Goal: Task Accomplishment & Management: Manage account settings

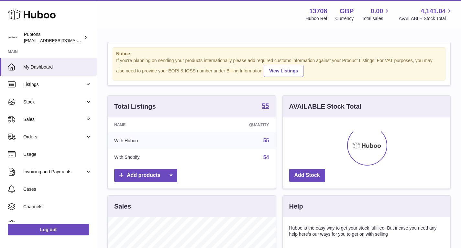
scroll to position [101, 168]
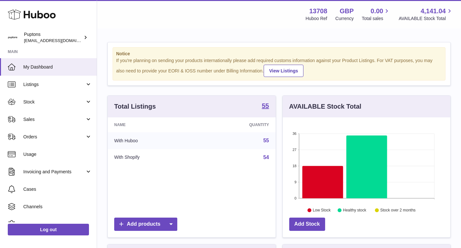
click at [23, 103] on link "Stock" at bounding box center [48, 101] width 97 height 17
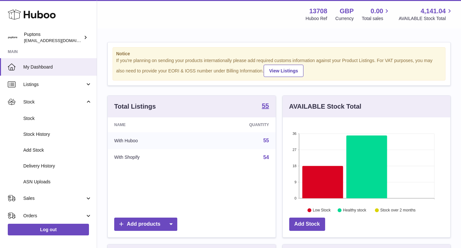
click at [23, 103] on link "Stock" at bounding box center [48, 101] width 97 height 17
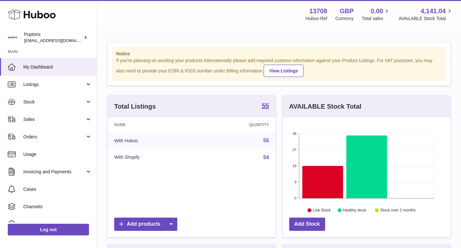
click at [28, 123] on link "Sales" at bounding box center [48, 119] width 97 height 17
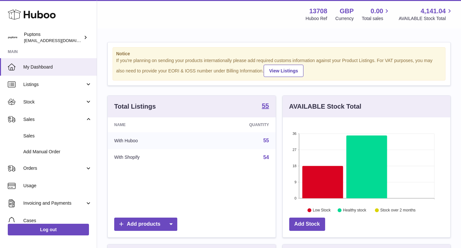
click at [32, 137] on span "Sales" at bounding box center [57, 136] width 69 height 6
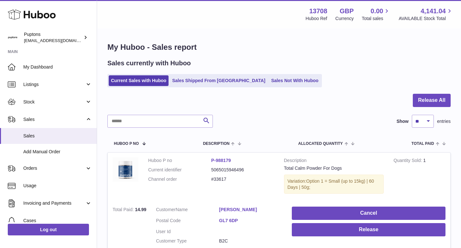
click at [269, 83] on link "Sales Not With Huboo" at bounding box center [295, 80] width 52 height 11
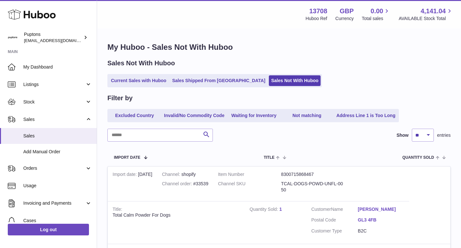
click at [153, 81] on link "Current Sales with Huboo" at bounding box center [139, 80] width 60 height 11
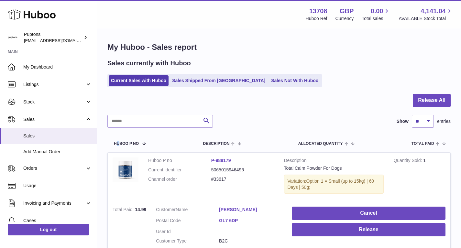
click at [115, 123] on input "text" at bounding box center [160, 121] width 106 height 13
paste input "*****"
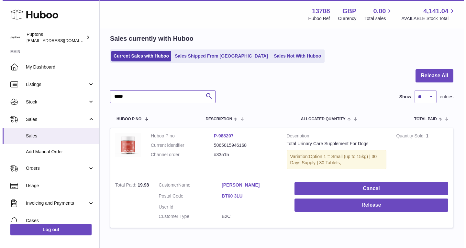
scroll to position [32, 0]
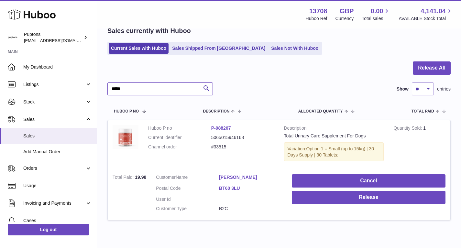
type input "*****"
click at [219, 130] on link "P-988207" at bounding box center [221, 128] width 20 height 5
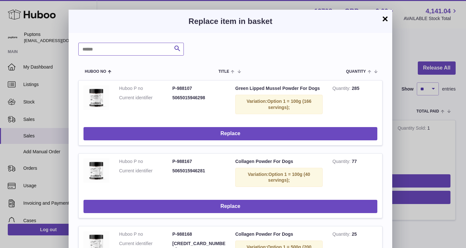
drag, startPoint x: 113, startPoint y: 52, endPoint x: 123, endPoint y: 50, distance: 9.8
click at [113, 52] on input "text" at bounding box center [131, 49] width 106 height 13
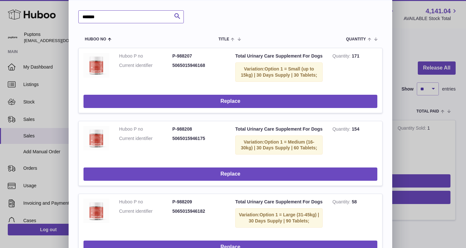
type input "*******"
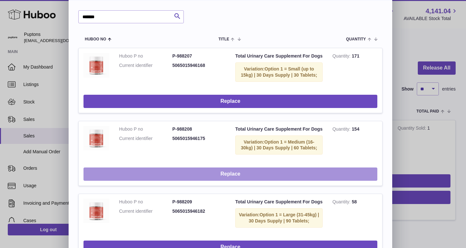
click at [242, 181] on button "Replace" at bounding box center [231, 174] width 294 height 13
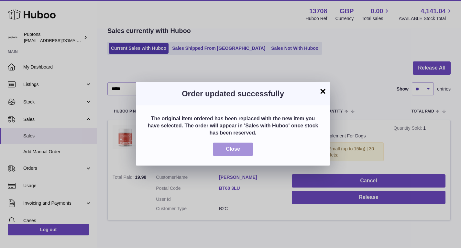
click at [248, 151] on button "Close" at bounding box center [233, 149] width 40 height 13
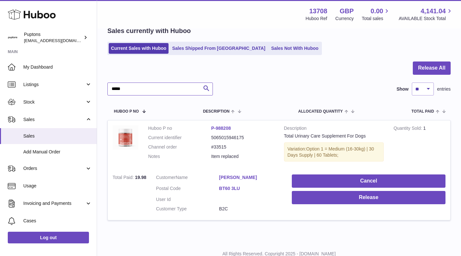
drag, startPoint x: 164, startPoint y: 95, endPoint x: 165, endPoint y: 92, distance: 3.4
click at [165, 92] on input "*****" at bounding box center [160, 89] width 106 height 13
paste input "text"
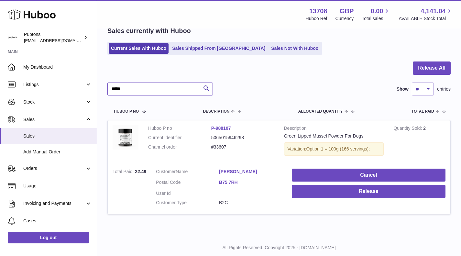
type input "*****"
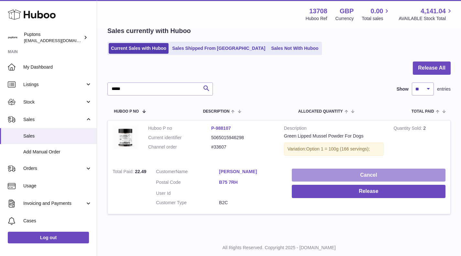
click at [374, 175] on button "Cancel" at bounding box center [369, 175] width 154 height 13
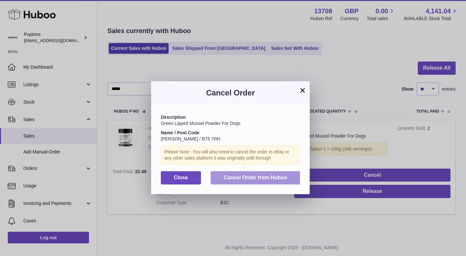
click at [266, 175] on span "Cancel Order from Huboo" at bounding box center [255, 178] width 63 height 6
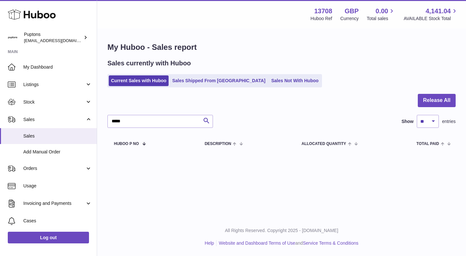
click at [269, 79] on link "Sales Not With Huboo" at bounding box center [295, 80] width 52 height 11
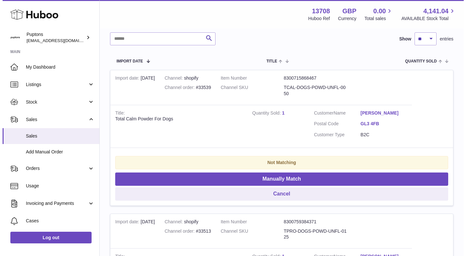
scroll to position [97, 0]
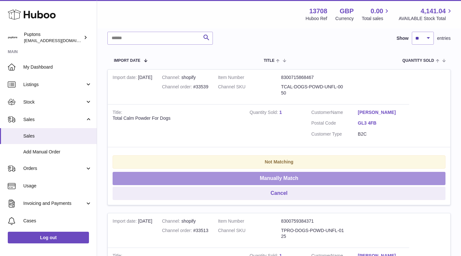
click at [314, 178] on button "Manually Match" at bounding box center [279, 178] width 333 height 13
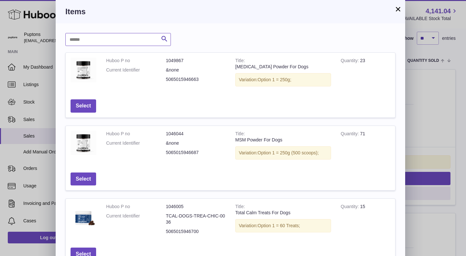
click at [136, 39] on input "text" at bounding box center [118, 39] width 106 height 13
type input "****"
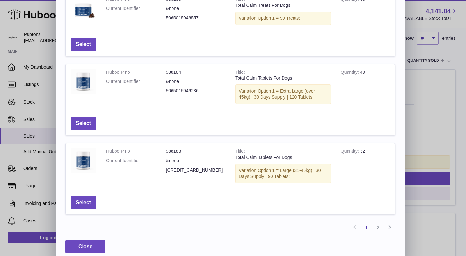
scroll to position [220, 0]
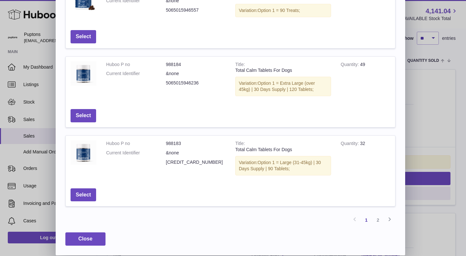
click at [378, 219] on link "2" at bounding box center [378, 220] width 12 height 12
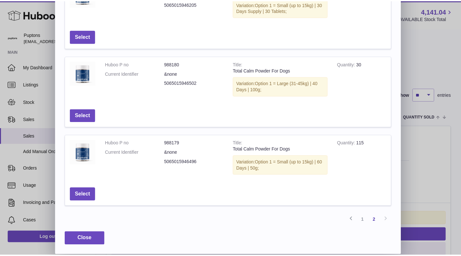
scroll to position [29, 0]
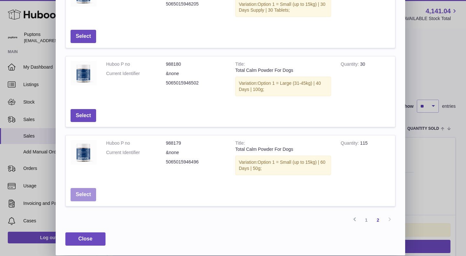
click at [85, 199] on button "Select" at bounding box center [84, 194] width 26 height 13
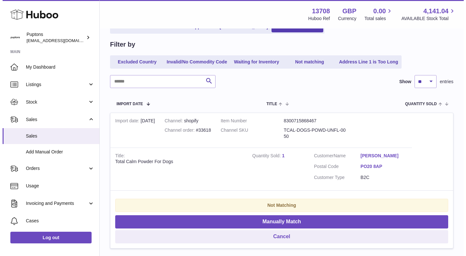
scroll to position [61, 0]
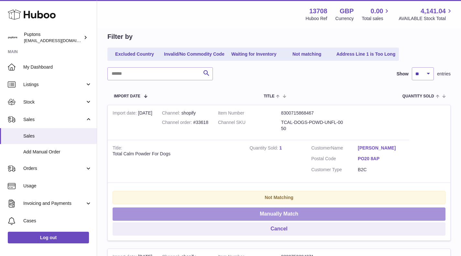
click at [296, 215] on button "Manually Match" at bounding box center [279, 213] width 333 height 13
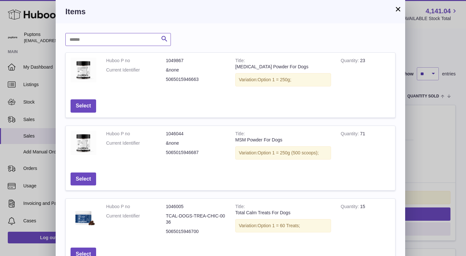
click at [103, 44] on input "text" at bounding box center [118, 39] width 106 height 13
type input "****"
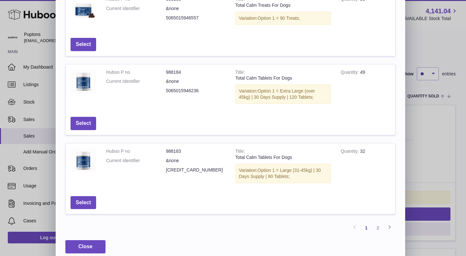
scroll to position [220, 0]
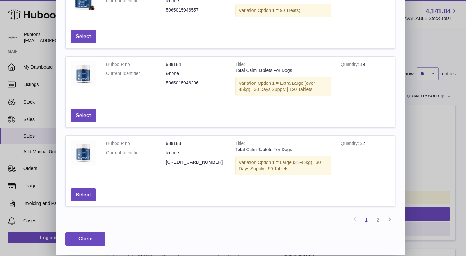
click at [374, 220] on link "2" at bounding box center [378, 220] width 12 height 12
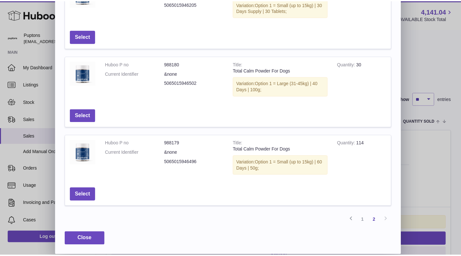
scroll to position [29, 0]
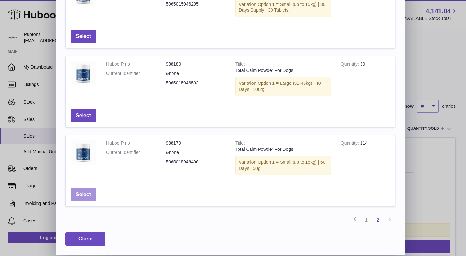
click at [74, 189] on button "Select" at bounding box center [84, 194] width 26 height 13
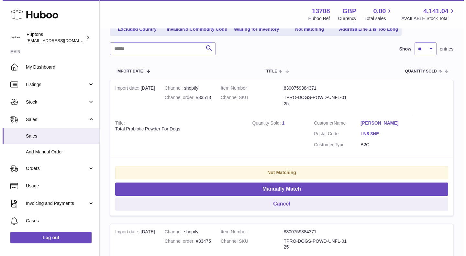
scroll to position [94, 0]
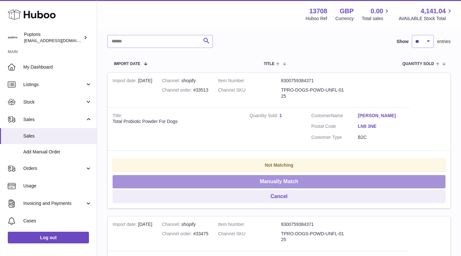
click at [312, 183] on button "Manually Match" at bounding box center [279, 181] width 333 height 13
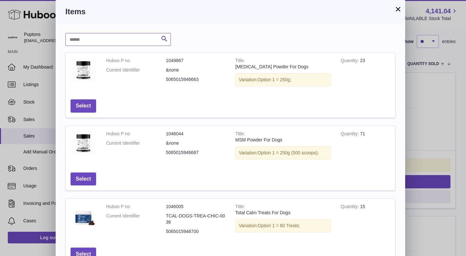
drag, startPoint x: 95, startPoint y: 44, endPoint x: 91, endPoint y: 35, distance: 9.4
click at [95, 42] on input "text" at bounding box center [118, 39] width 106 height 13
type input "*********"
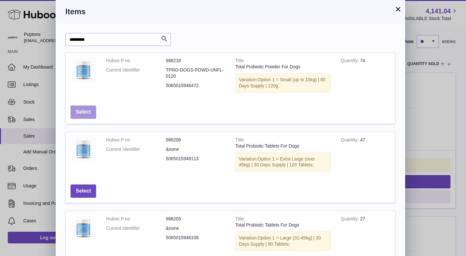
click at [90, 114] on button "Select" at bounding box center [84, 112] width 26 height 13
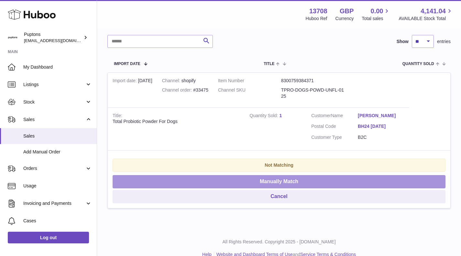
click at [242, 184] on button "Manually Match" at bounding box center [279, 181] width 333 height 13
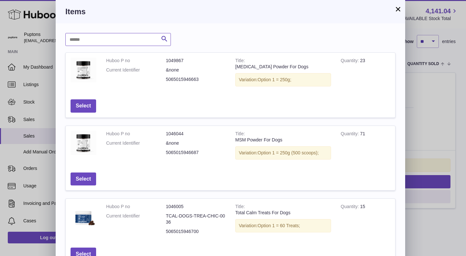
drag, startPoint x: 89, startPoint y: 36, endPoint x: 93, endPoint y: 30, distance: 7.3
click at [89, 36] on input "text" at bounding box center [118, 39] width 106 height 13
type input "*********"
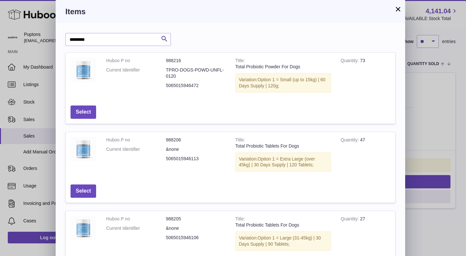
click at [397, 8] on button "×" at bounding box center [398, 9] width 8 height 8
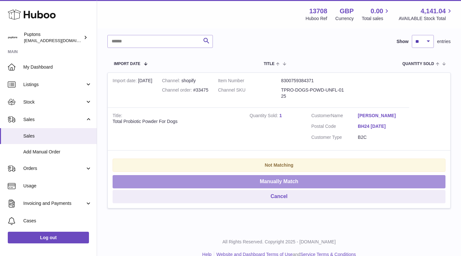
click at [257, 181] on button "Manually Match" at bounding box center [279, 181] width 333 height 13
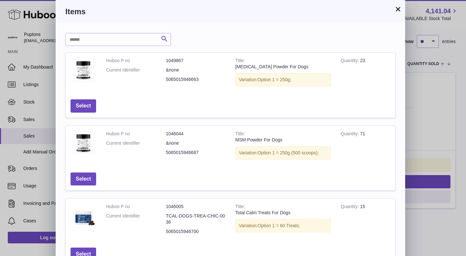
click at [396, 7] on button "×" at bounding box center [398, 9] width 8 height 8
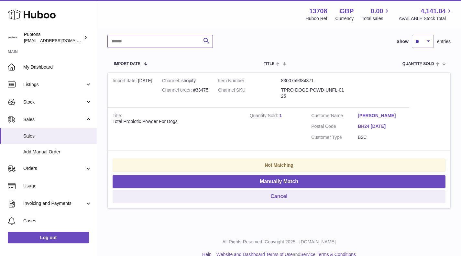
click at [141, 37] on input "text" at bounding box center [160, 41] width 106 height 13
type input "*********"
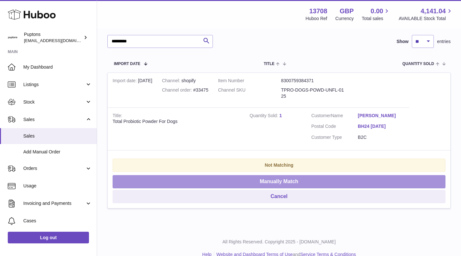
click at [279, 182] on button "Manually Match" at bounding box center [279, 181] width 333 height 13
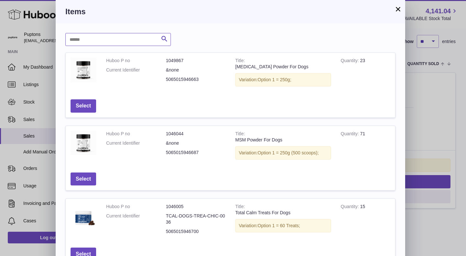
drag, startPoint x: 110, startPoint y: 39, endPoint x: 114, endPoint y: 42, distance: 5.1
click at [109, 39] on input "text" at bounding box center [118, 39] width 106 height 13
type input "*********"
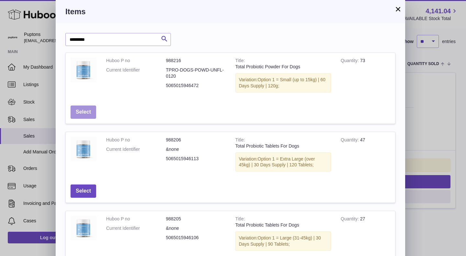
click at [88, 112] on button "Select" at bounding box center [84, 112] width 26 height 13
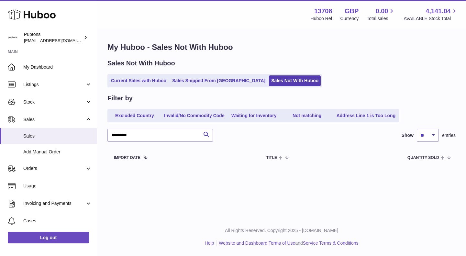
click at [132, 82] on link "Current Sales with Huboo" at bounding box center [139, 80] width 60 height 11
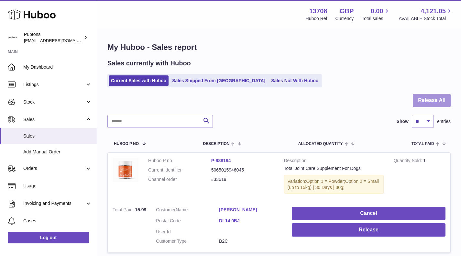
click at [432, 96] on button "Release All" at bounding box center [432, 100] width 38 height 13
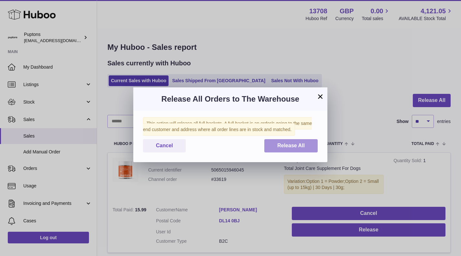
click at [285, 148] on span "Release All" at bounding box center [291, 146] width 28 height 6
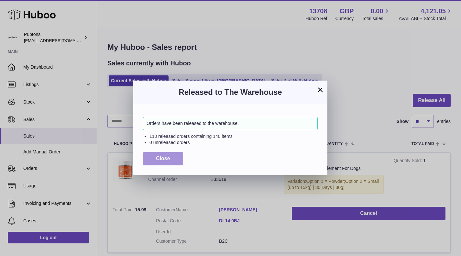
click at [173, 162] on button "Close" at bounding box center [163, 158] width 40 height 13
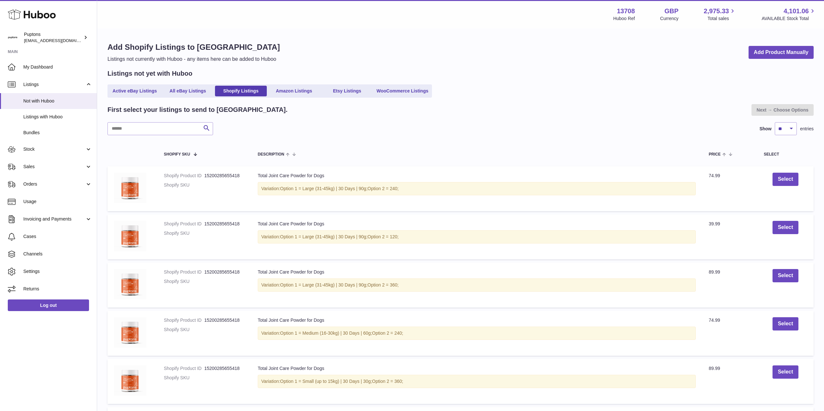
click at [33, 16] on icon at bounding box center [32, 14] width 48 height 13
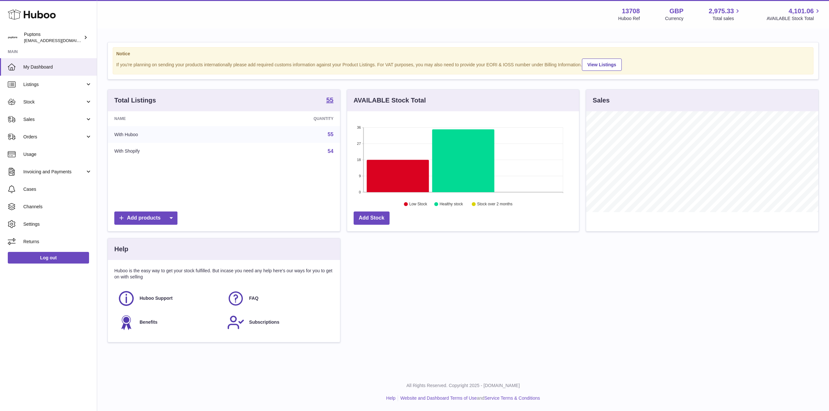
scroll to position [101, 232]
click at [33, 102] on span "Stock" at bounding box center [54, 102] width 62 height 6
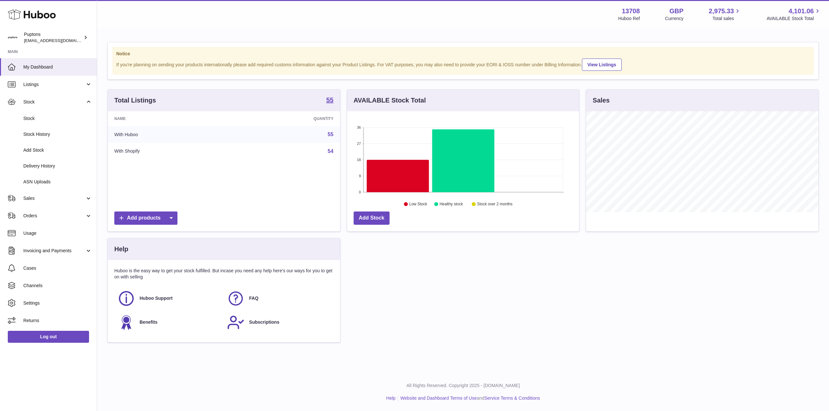
click at [44, 115] on link "Stock" at bounding box center [48, 119] width 97 height 16
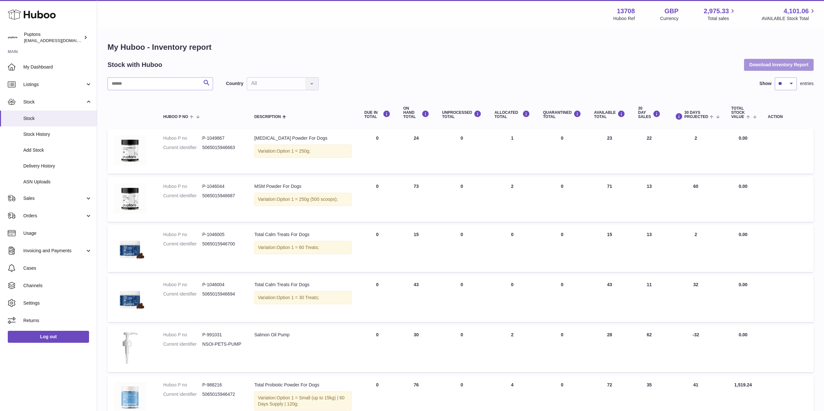
click at [773, 67] on button "Download Inventory Report" at bounding box center [779, 65] width 70 height 12
